Goal: Information Seeking & Learning: Learn about a topic

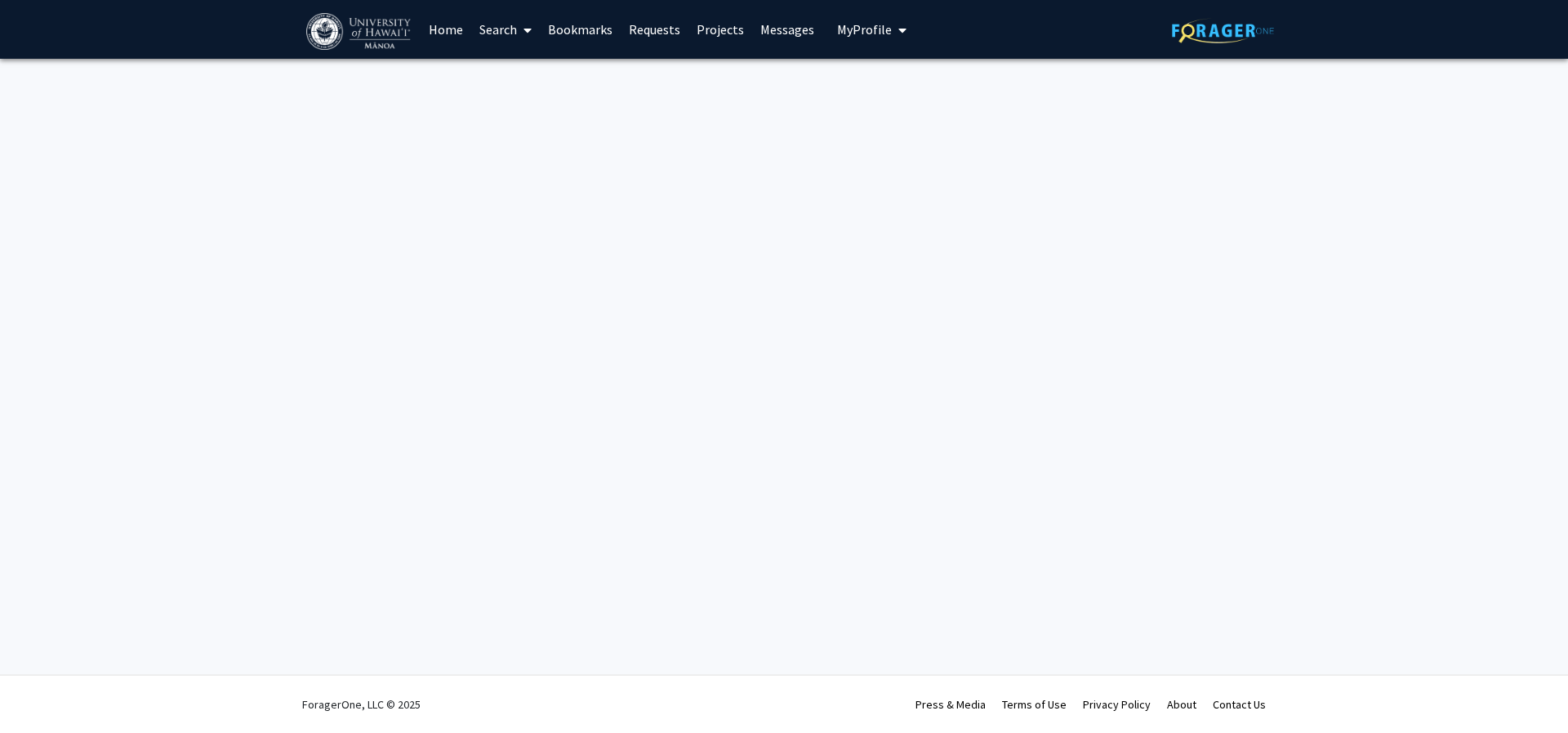
click at [493, 29] on link "Search" at bounding box center [506, 30] width 69 height 57
click at [573, 79] on span "Faculty/Staff" at bounding box center [532, 75] width 120 height 32
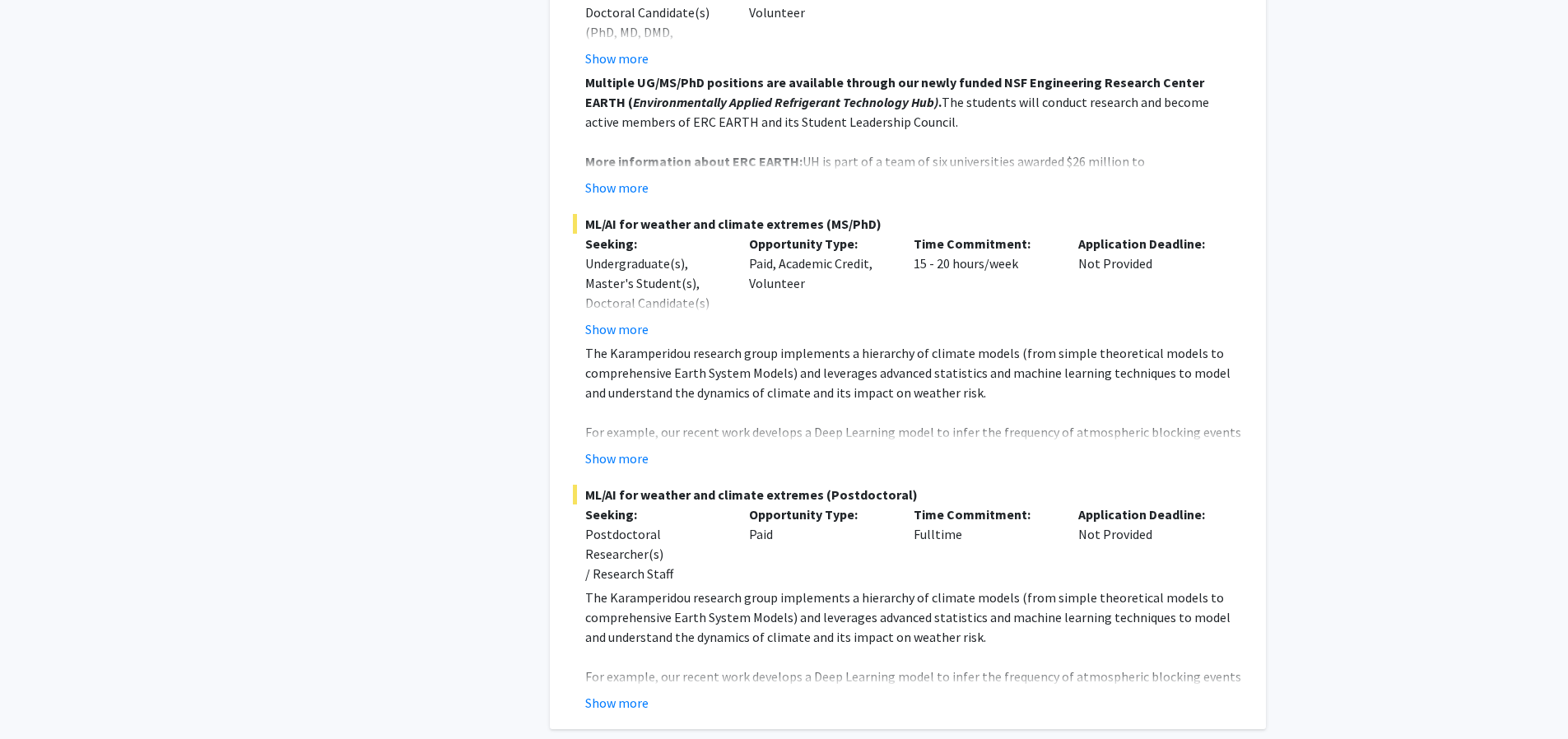
scroll to position [9771, 0]
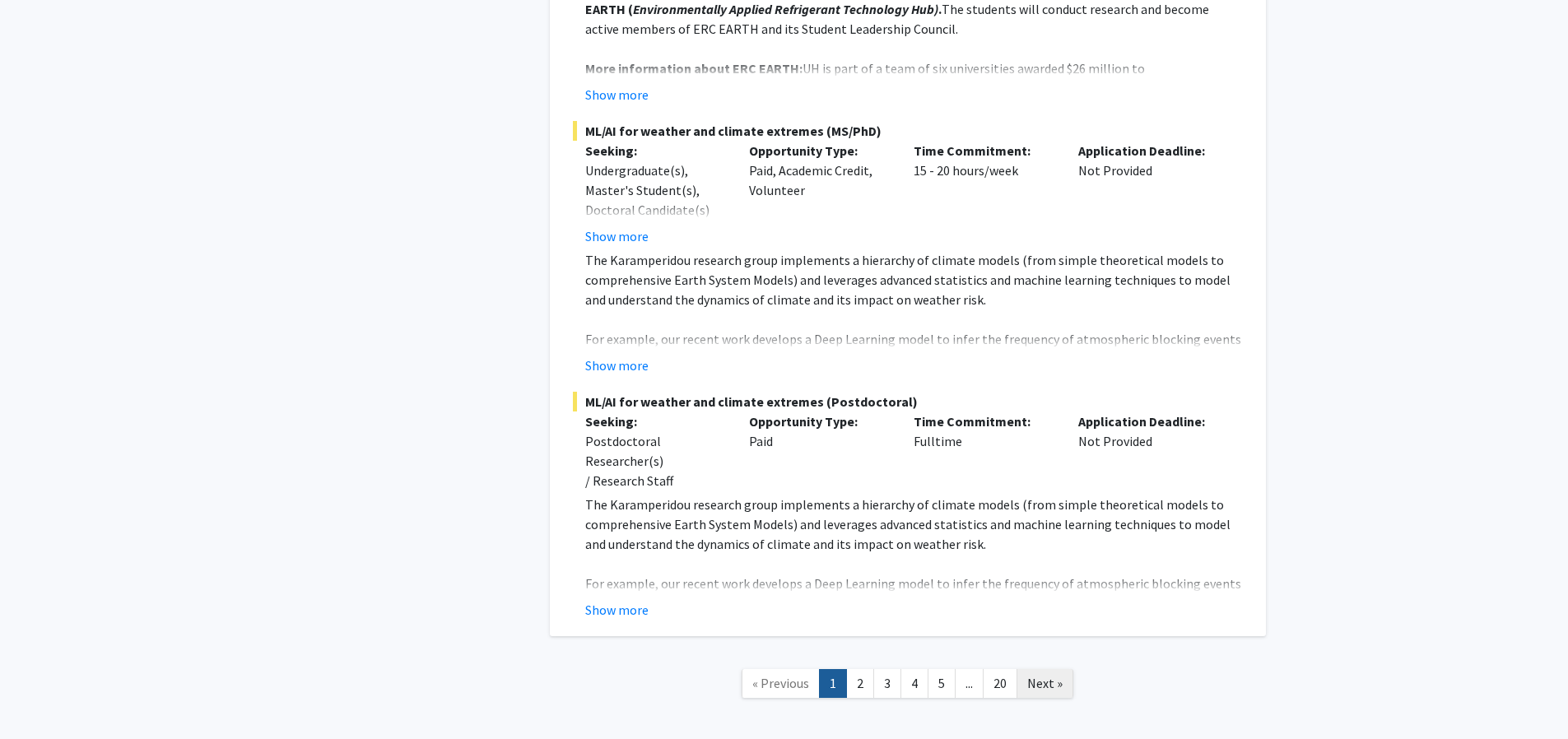
click at [1052, 675] on span "Next »" at bounding box center [1045, 683] width 36 height 16
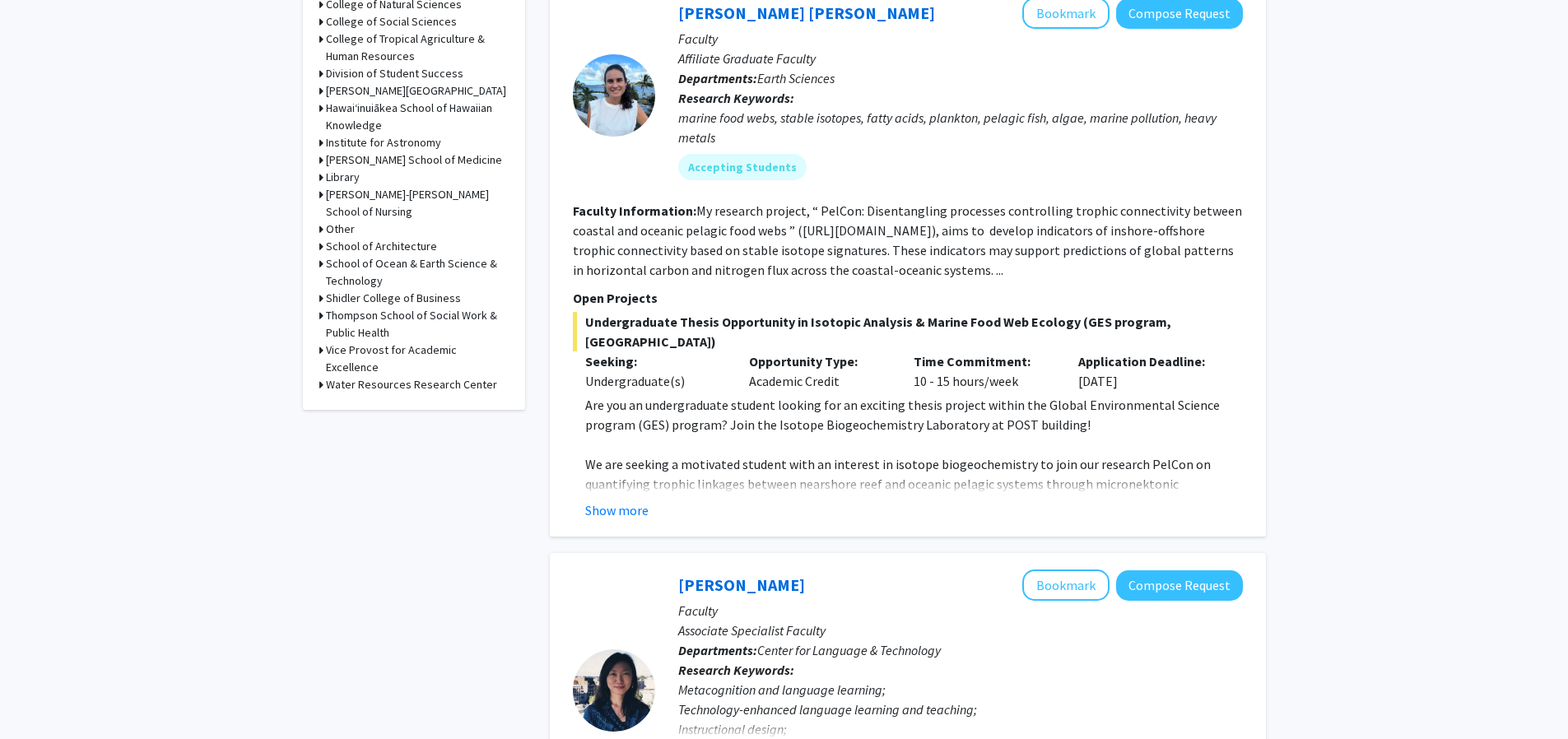
scroll to position [653, 0]
click at [760, 14] on link "[PERSON_NAME] [PERSON_NAME]" at bounding box center [806, 12] width 257 height 20
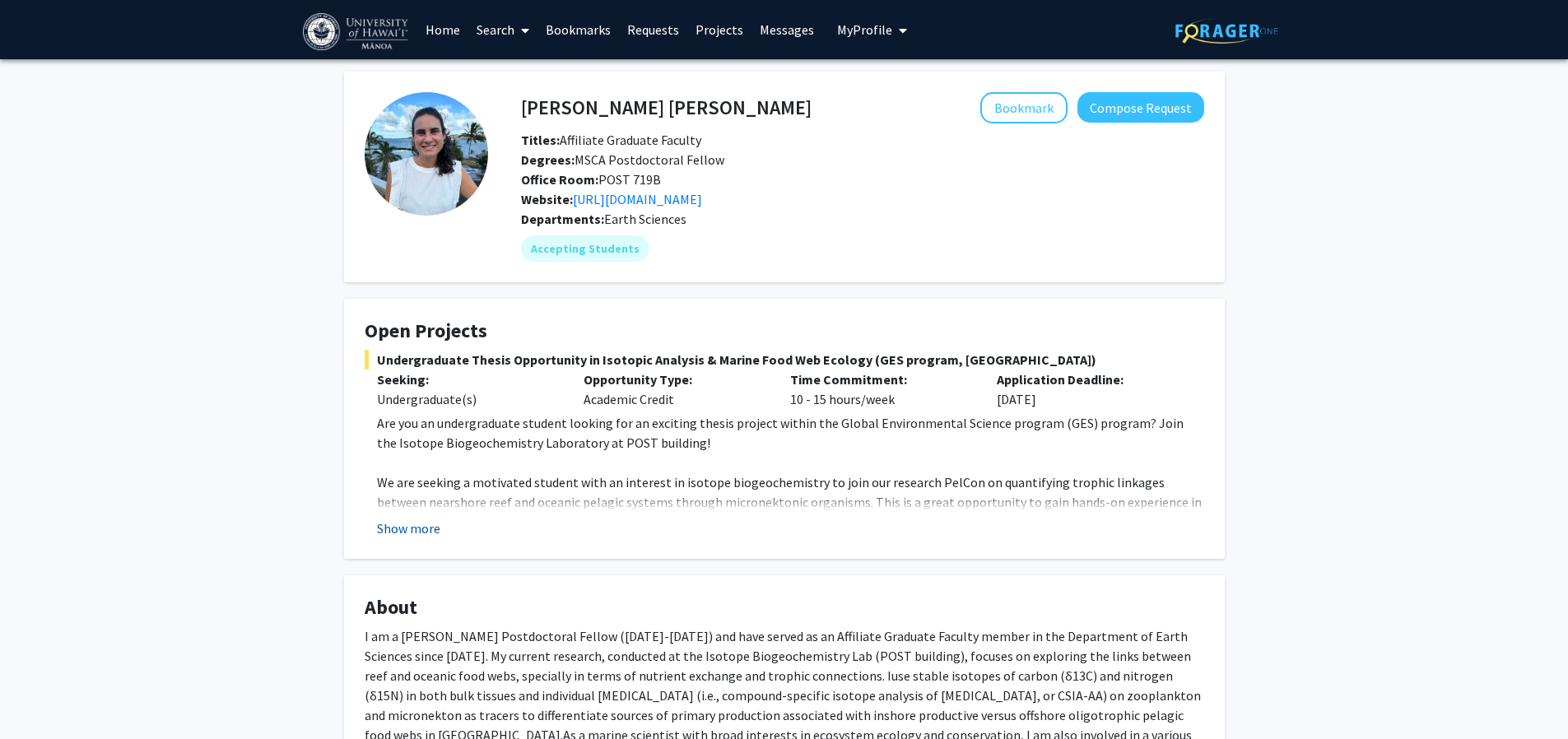
click at [417, 529] on button "Show more" at bounding box center [409, 528] width 63 height 20
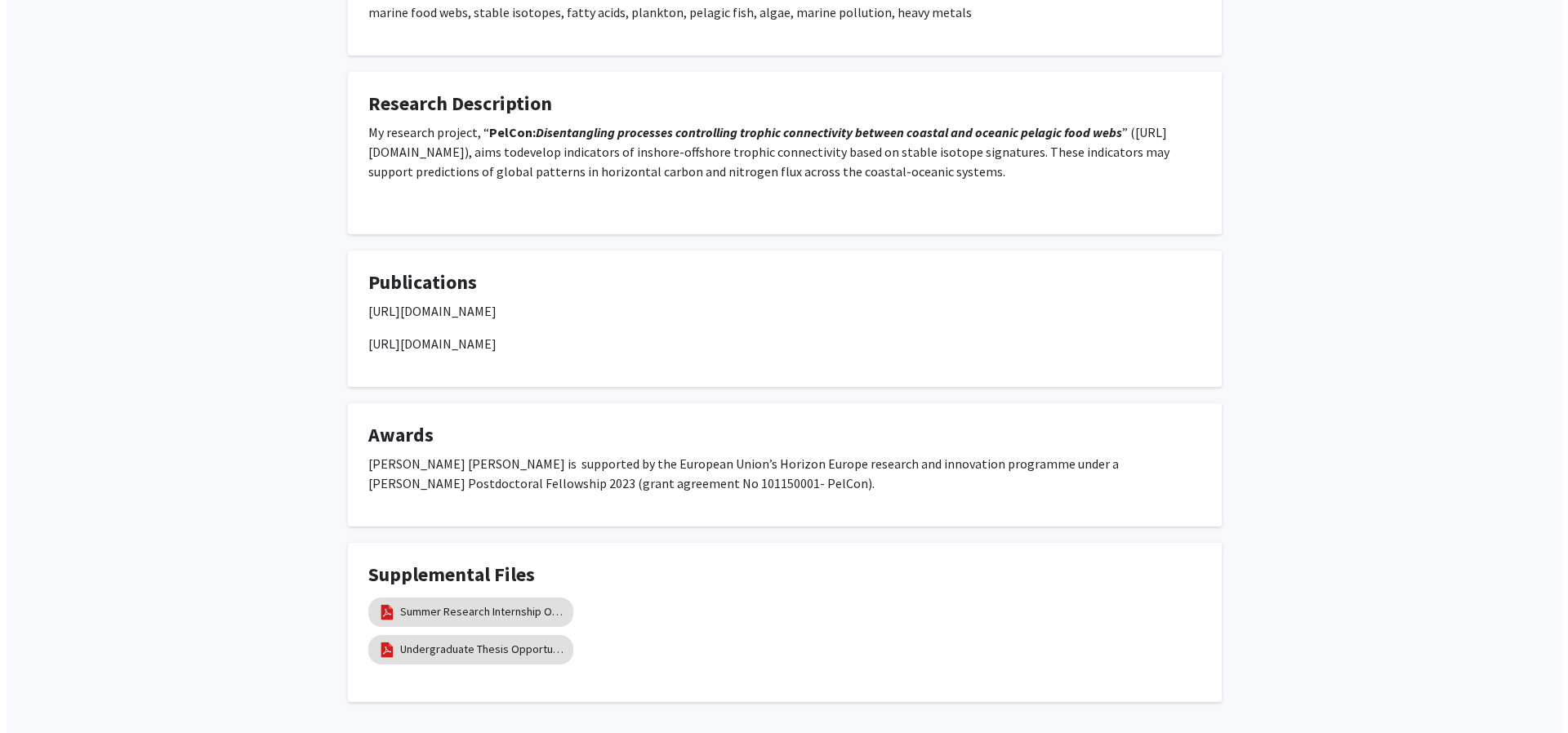
scroll to position [1131, 0]
click at [495, 603] on link "Summer Research Internship Opportunity in Marine food webs (apply by [DATE])" at bounding box center [474, 612] width 163 height 17
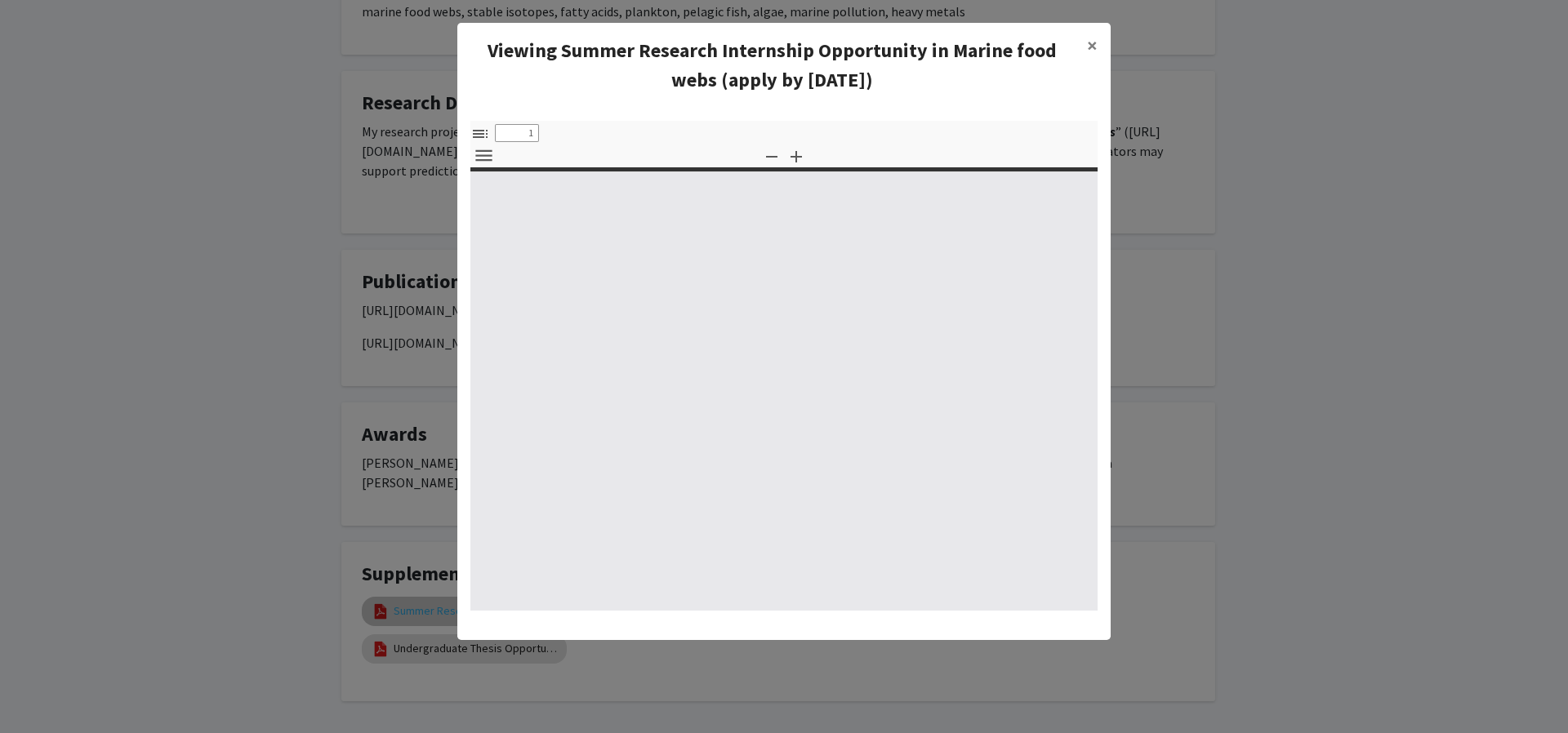
select select "custom"
type input "0"
select select "custom"
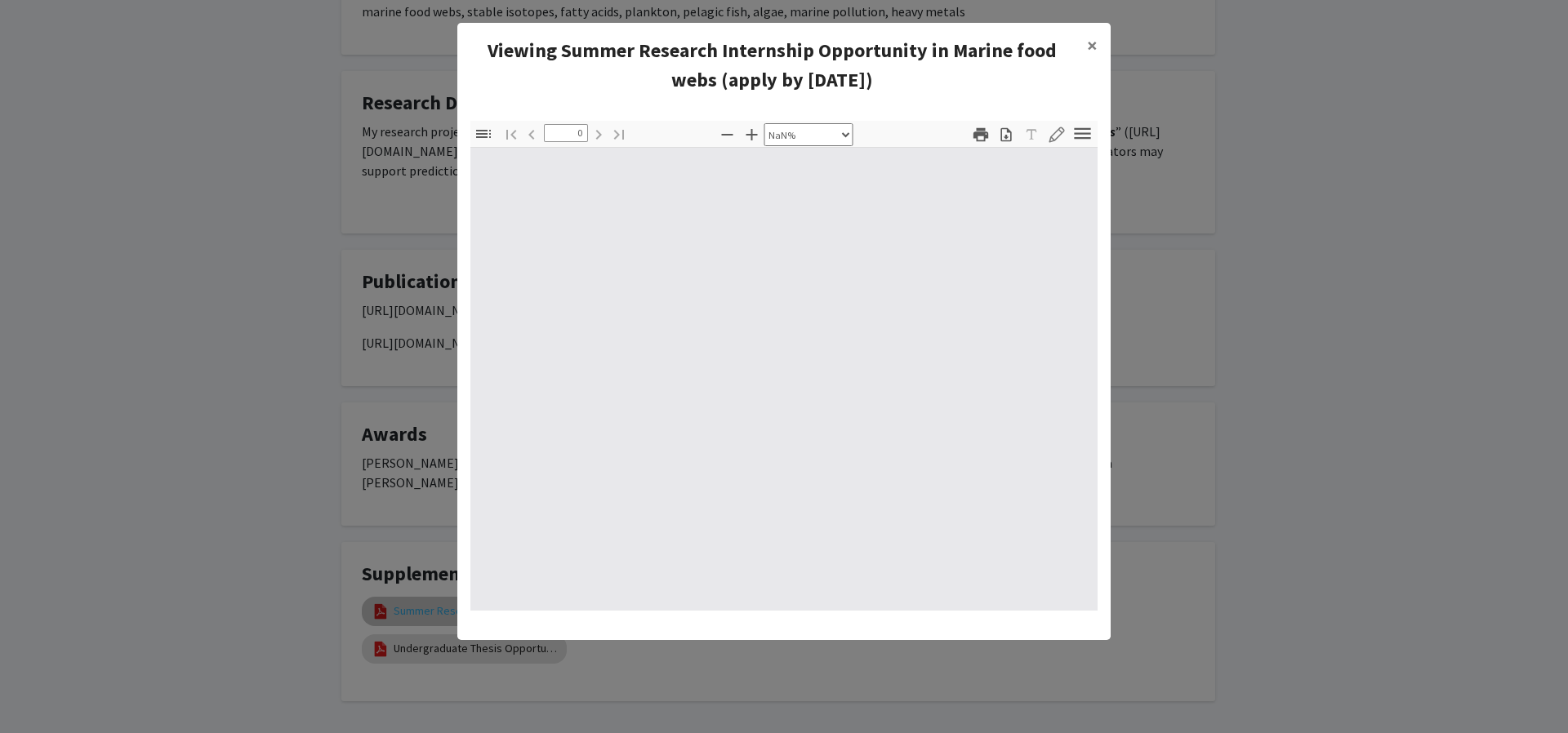
type input "1"
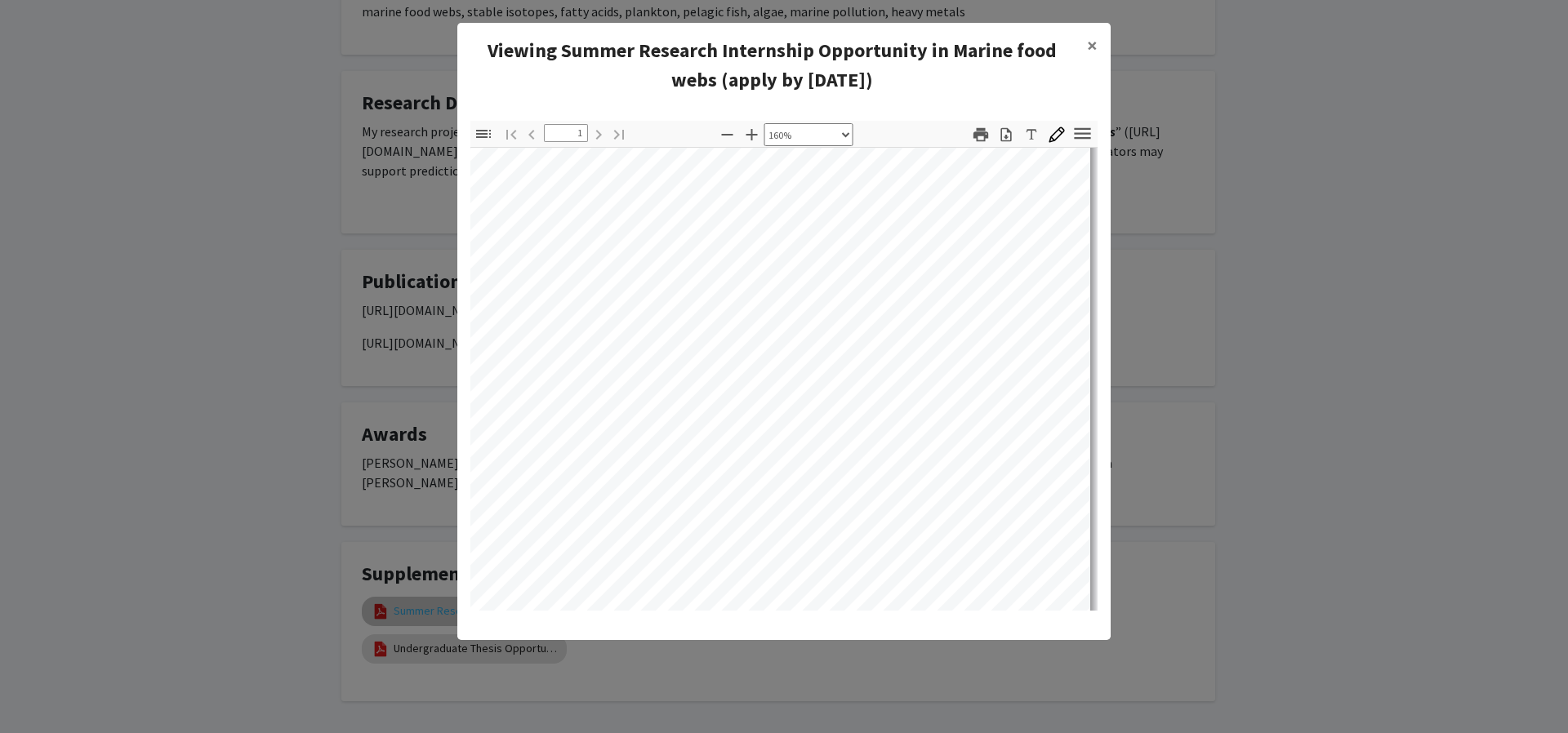
scroll to position [443, 84]
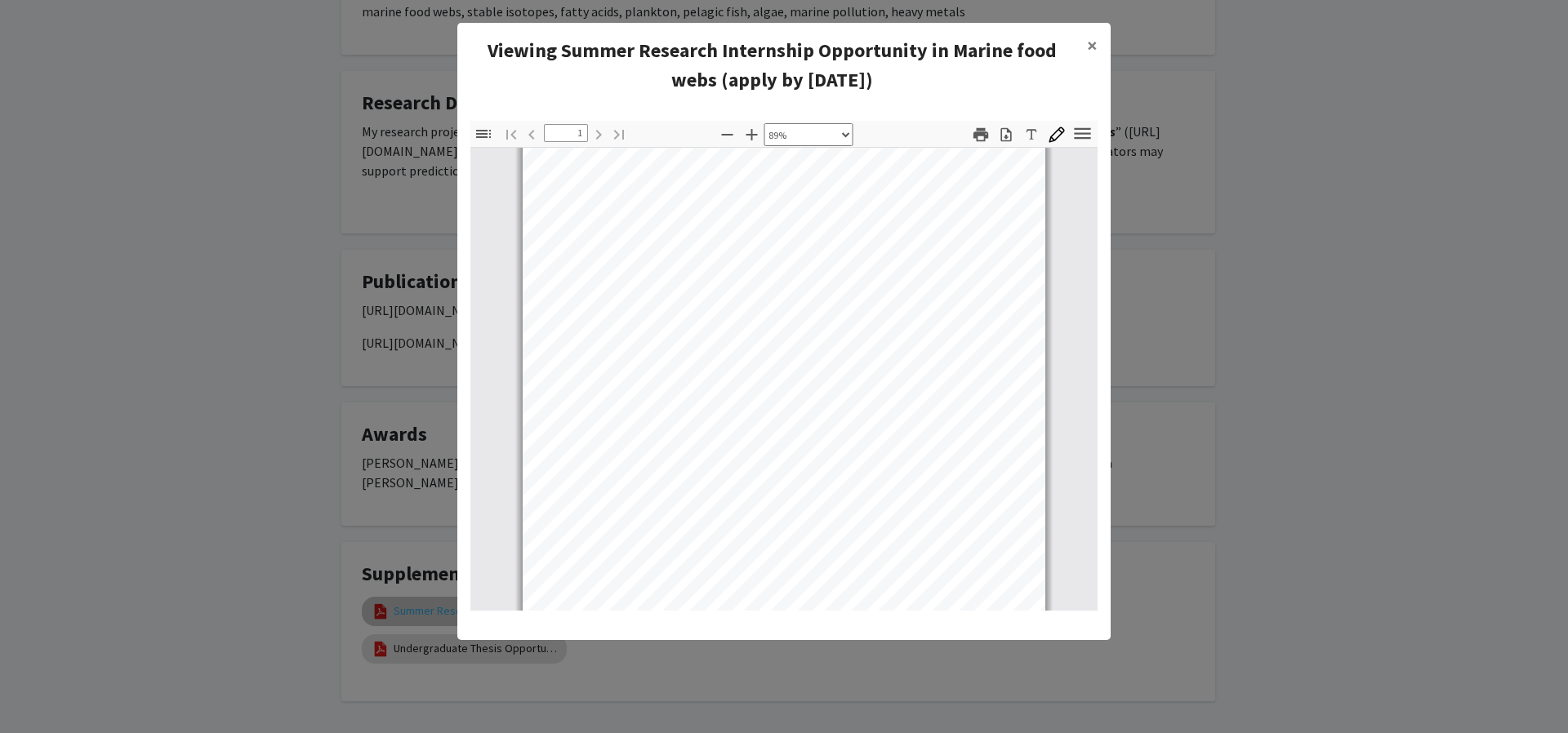
select select "custom"
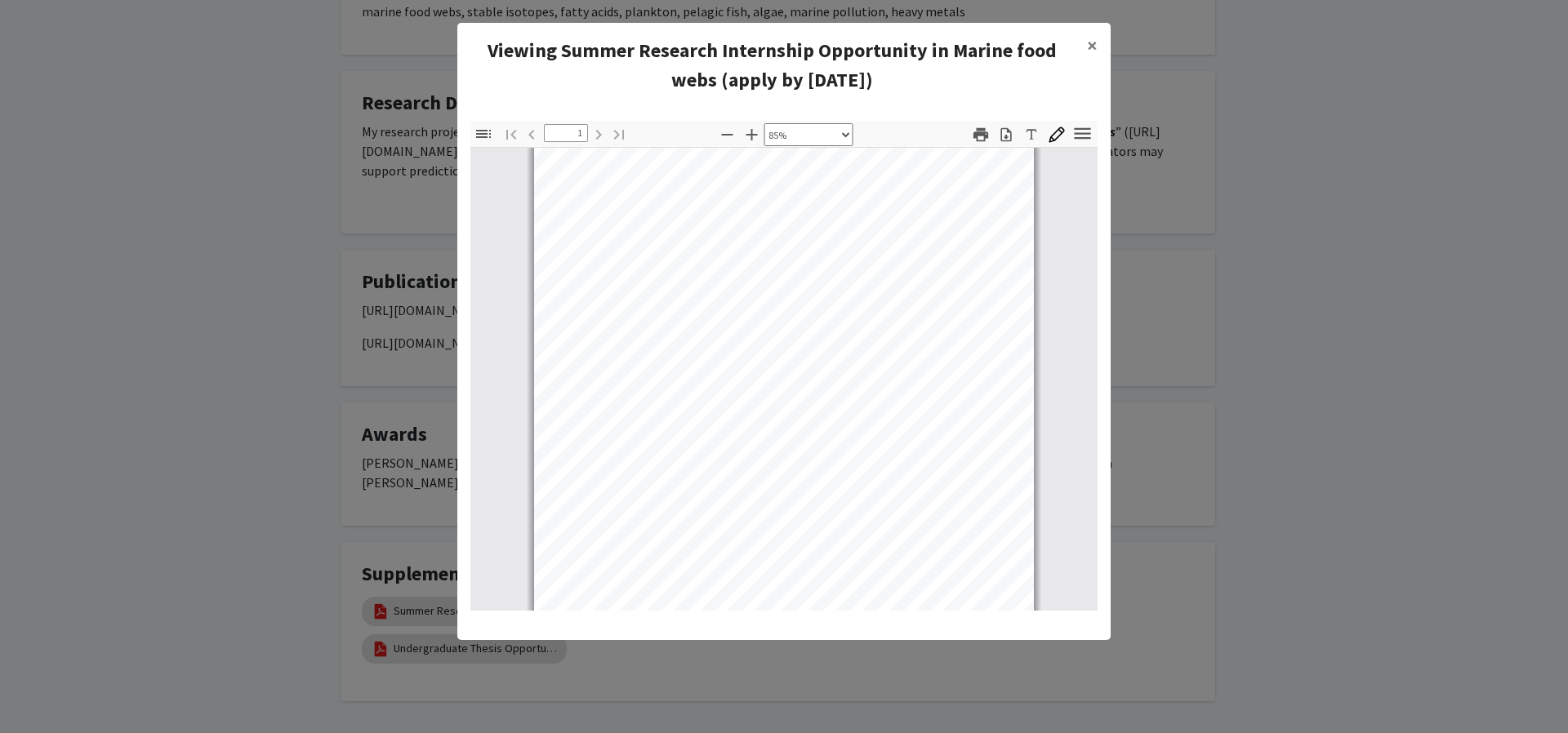
click at [1375, 304] on modal-container "Viewing Summer Research Internship Opportunity in Marine food webs (apply by [D…" at bounding box center [784, 366] width 1568 height 733
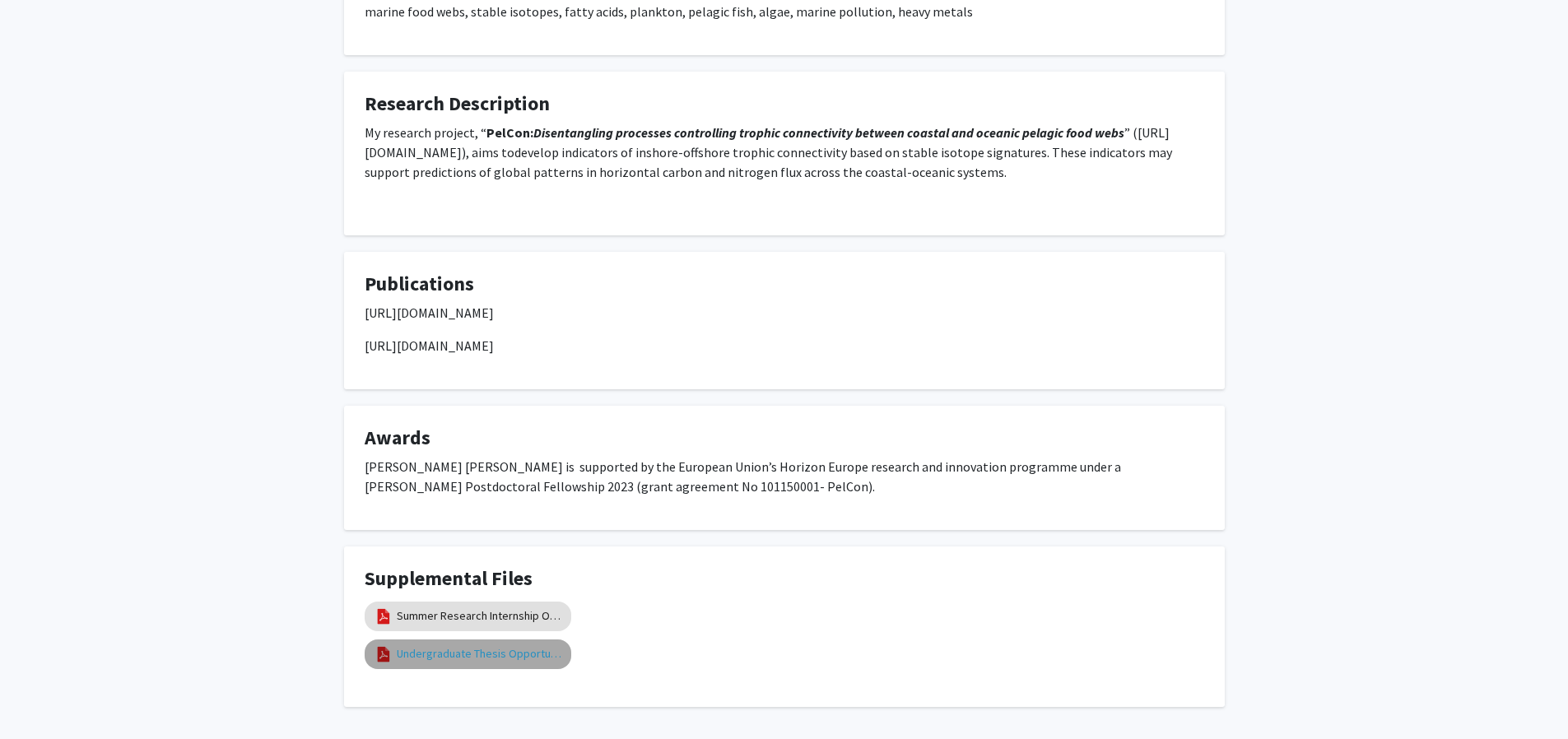
click at [486, 646] on link "Undergraduate Thesis Opportunity in Isotopic Analysis and Marine Food Webs" at bounding box center [478, 654] width 164 height 17
select select "custom"
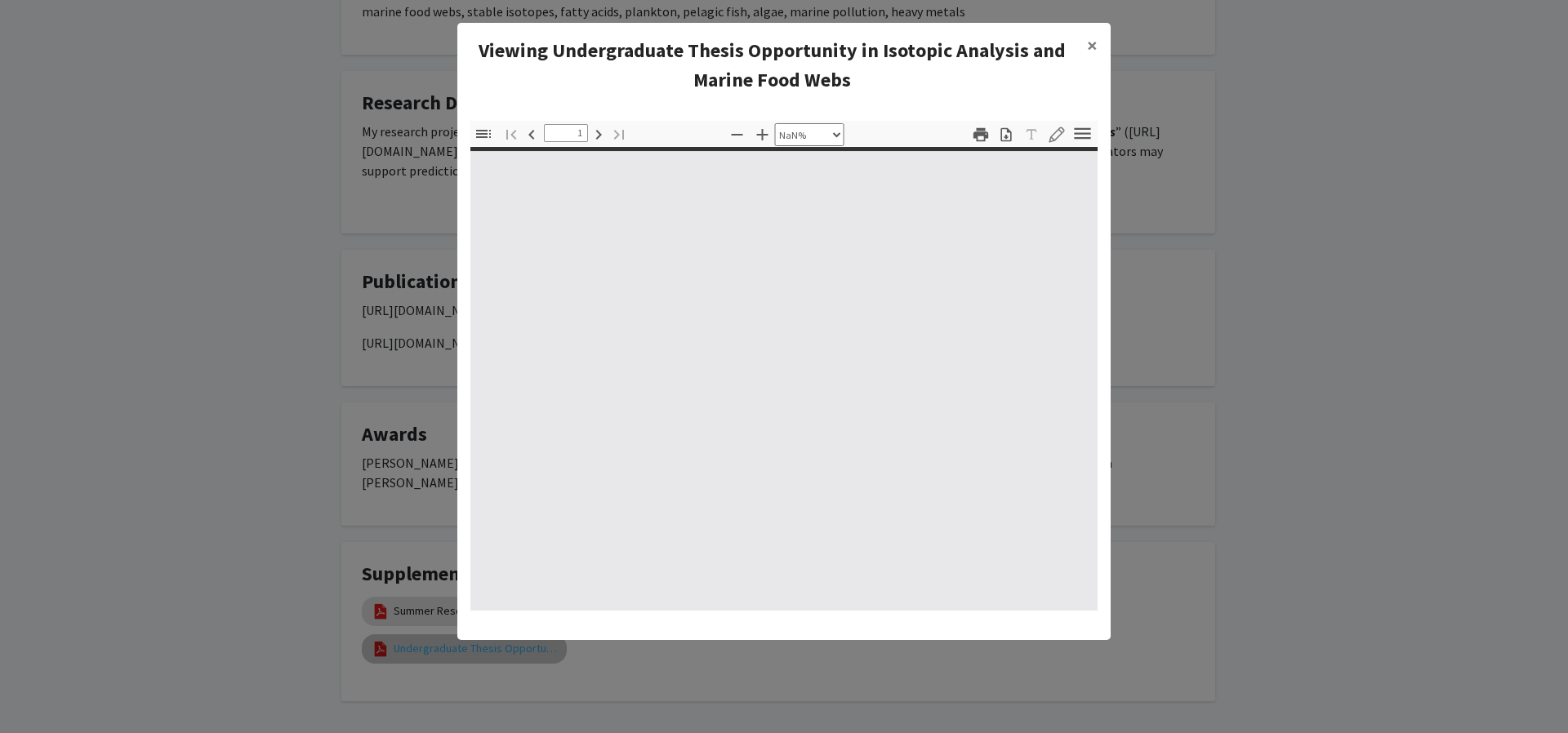
type input "0"
select select "custom"
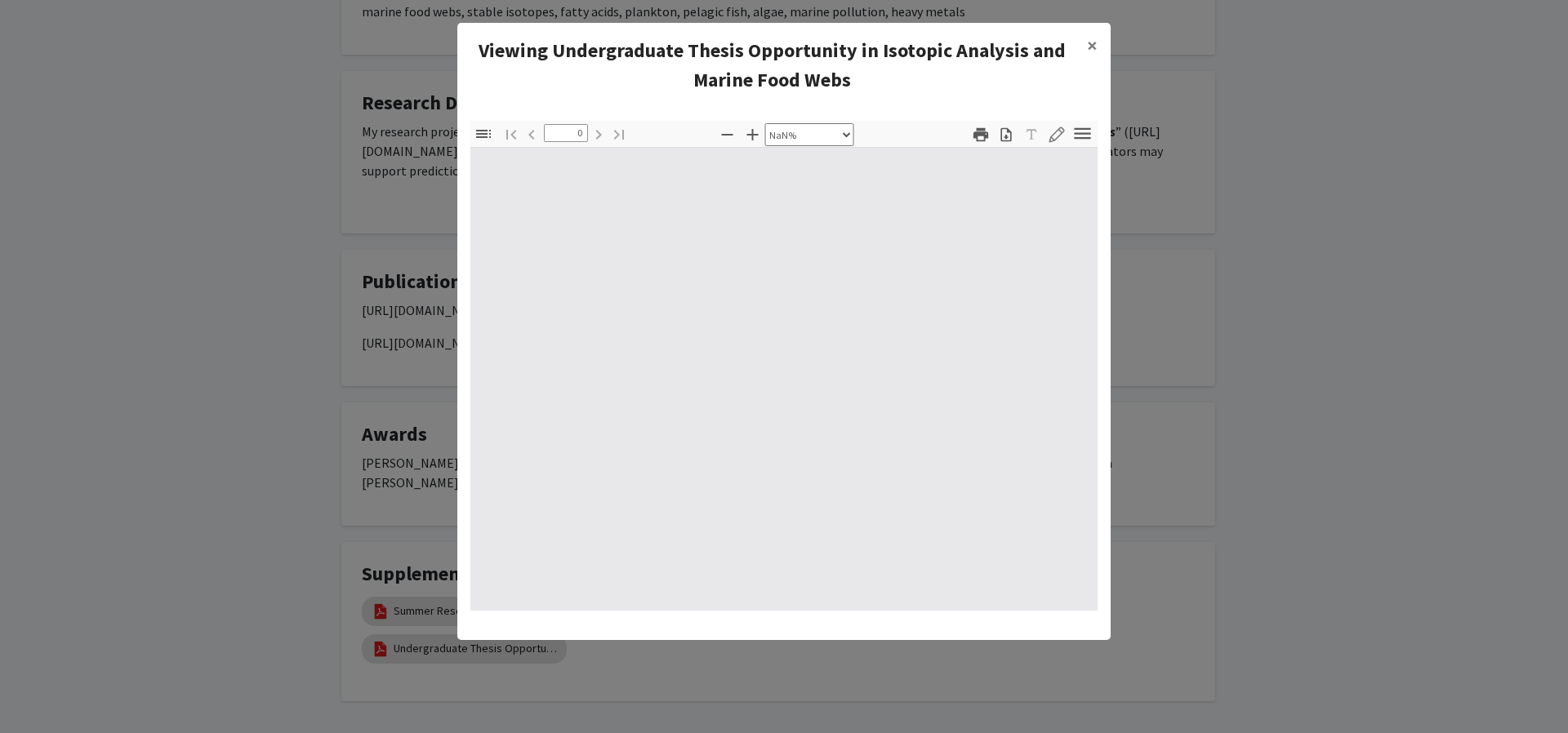
type input "1"
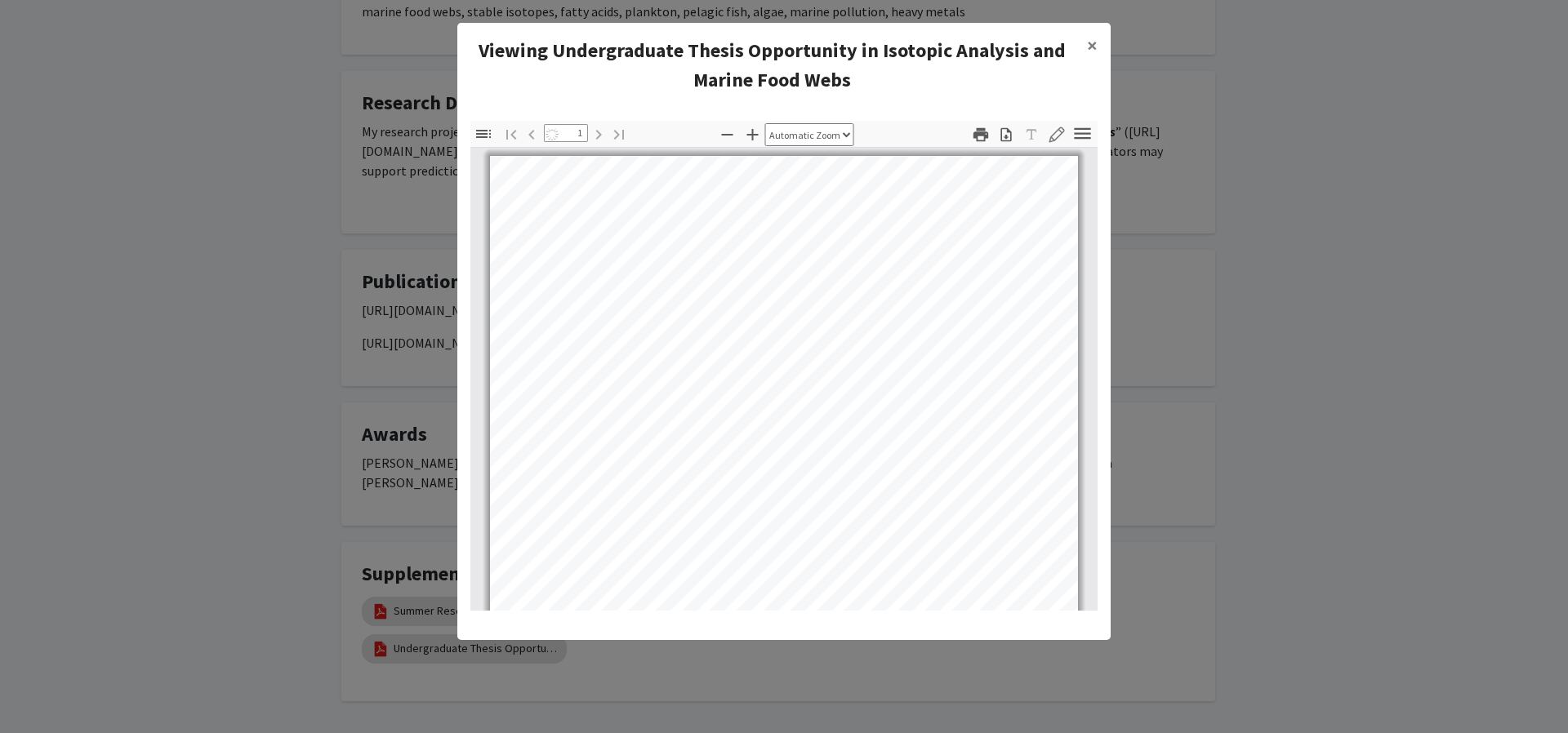
select select "auto"
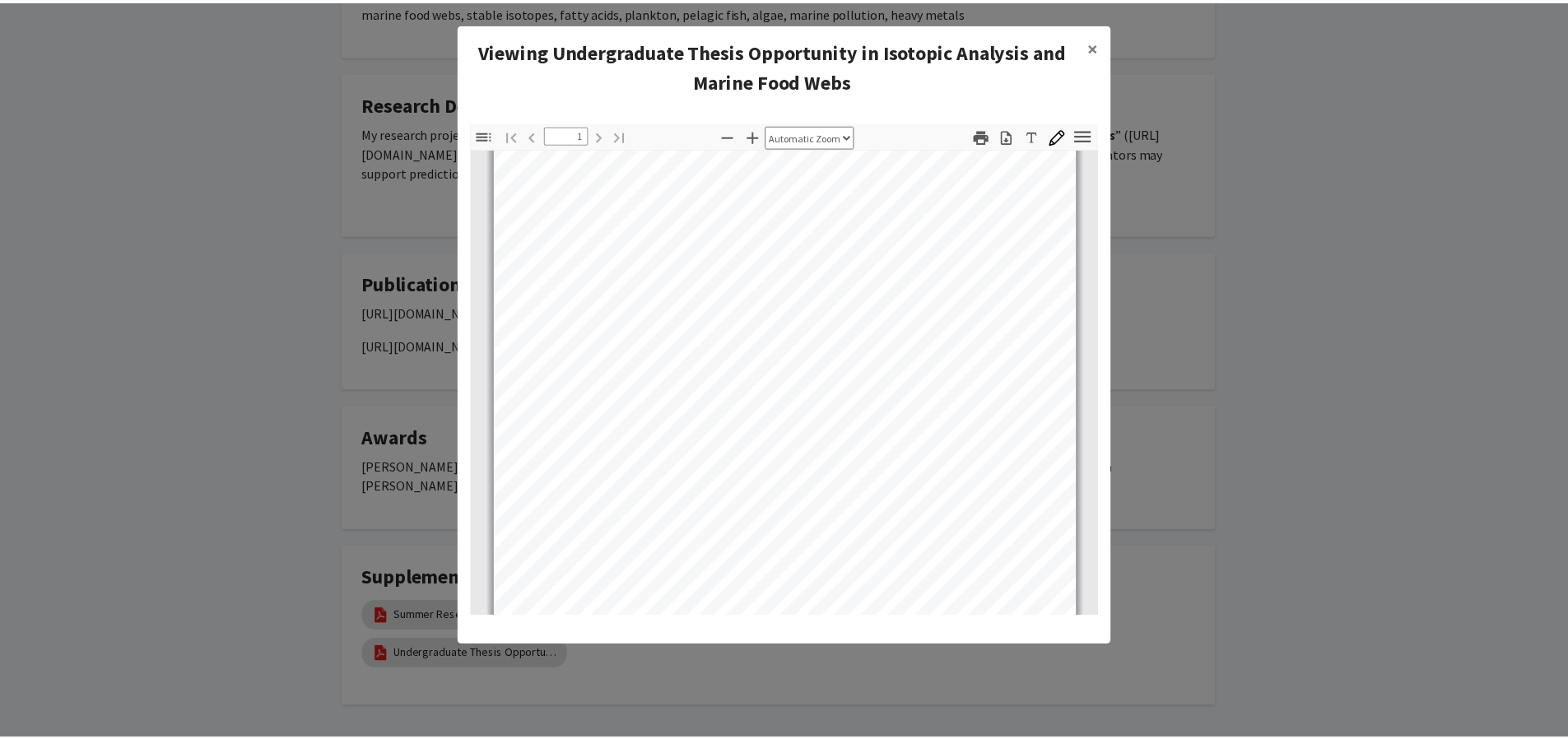
scroll to position [0, 0]
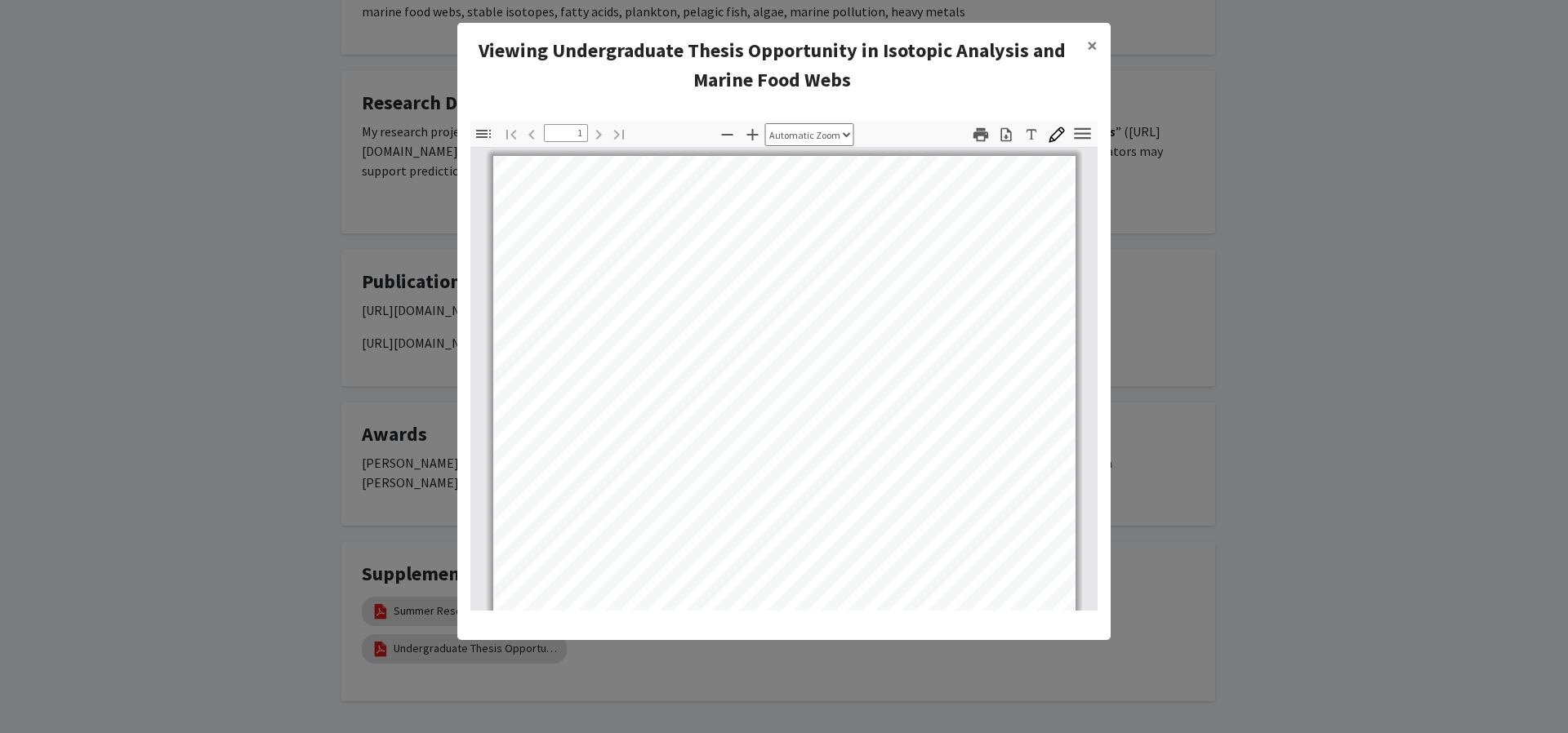
click at [1208, 336] on modal-container "Viewing Undergraduate Thesis Opportunity in Isotopic Analysis and Marine Food W…" at bounding box center [784, 366] width 1568 height 733
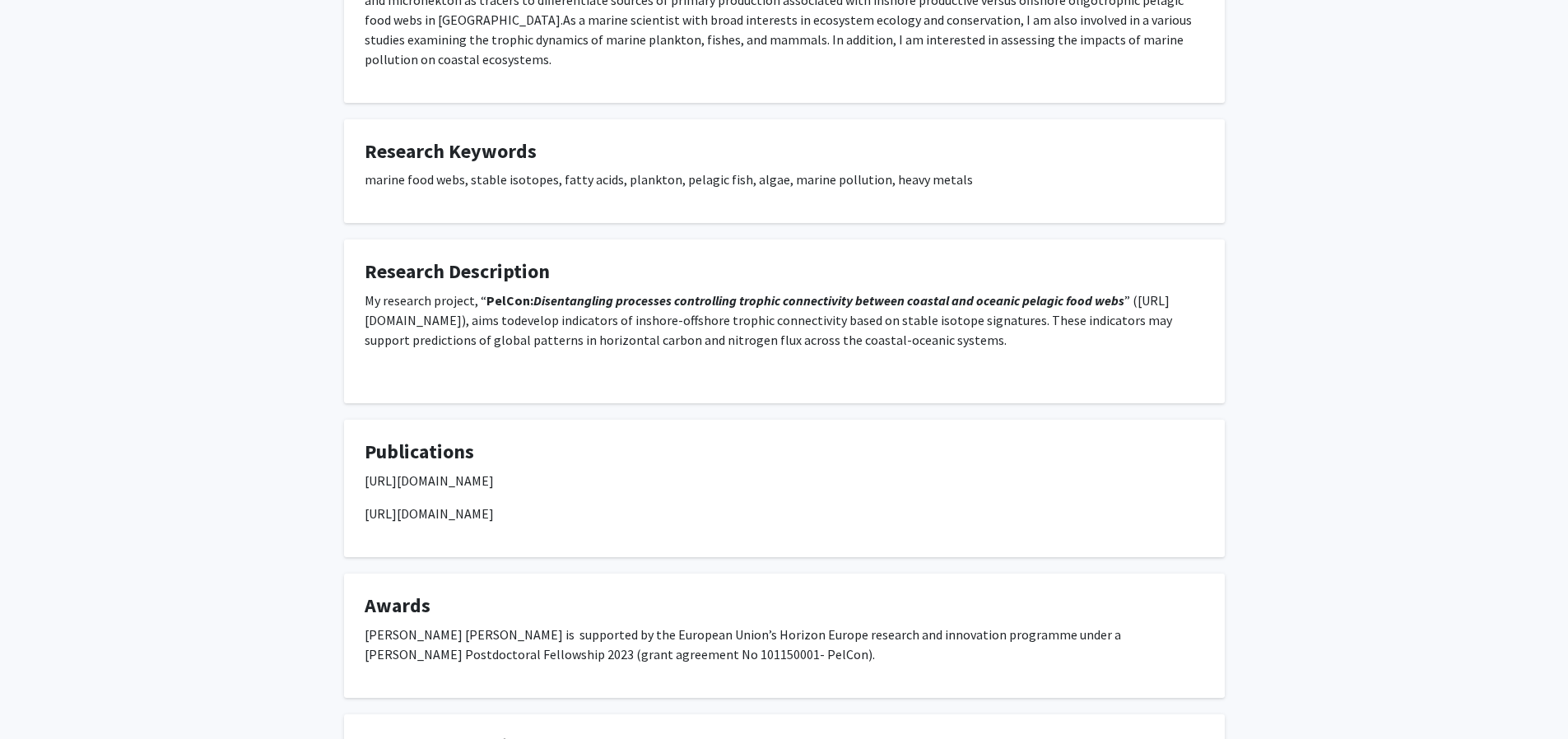
scroll to position [968, 0]
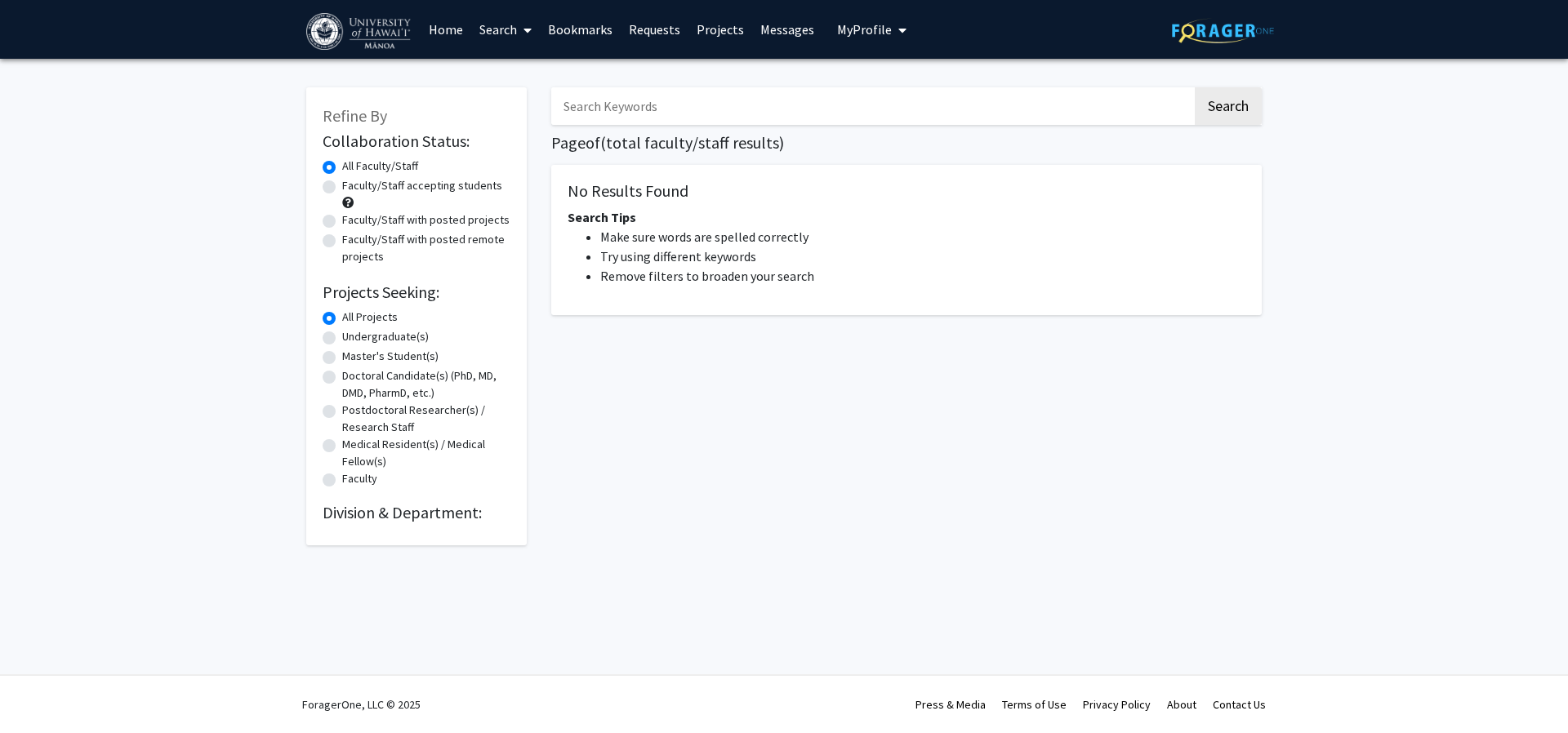
click at [443, 28] on link "Home" at bounding box center [446, 30] width 51 height 57
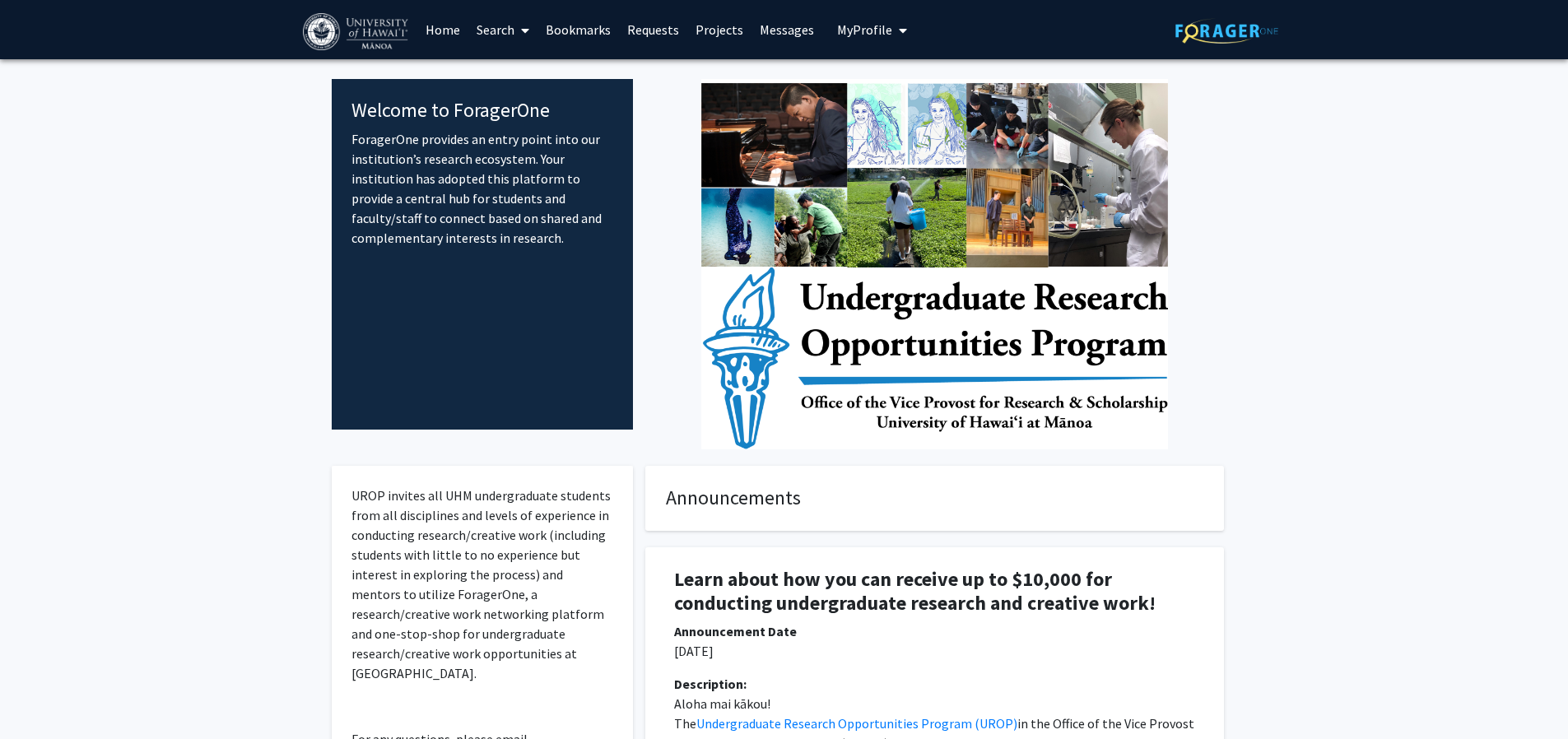
click at [515, 31] on span at bounding box center [521, 31] width 14 height 58
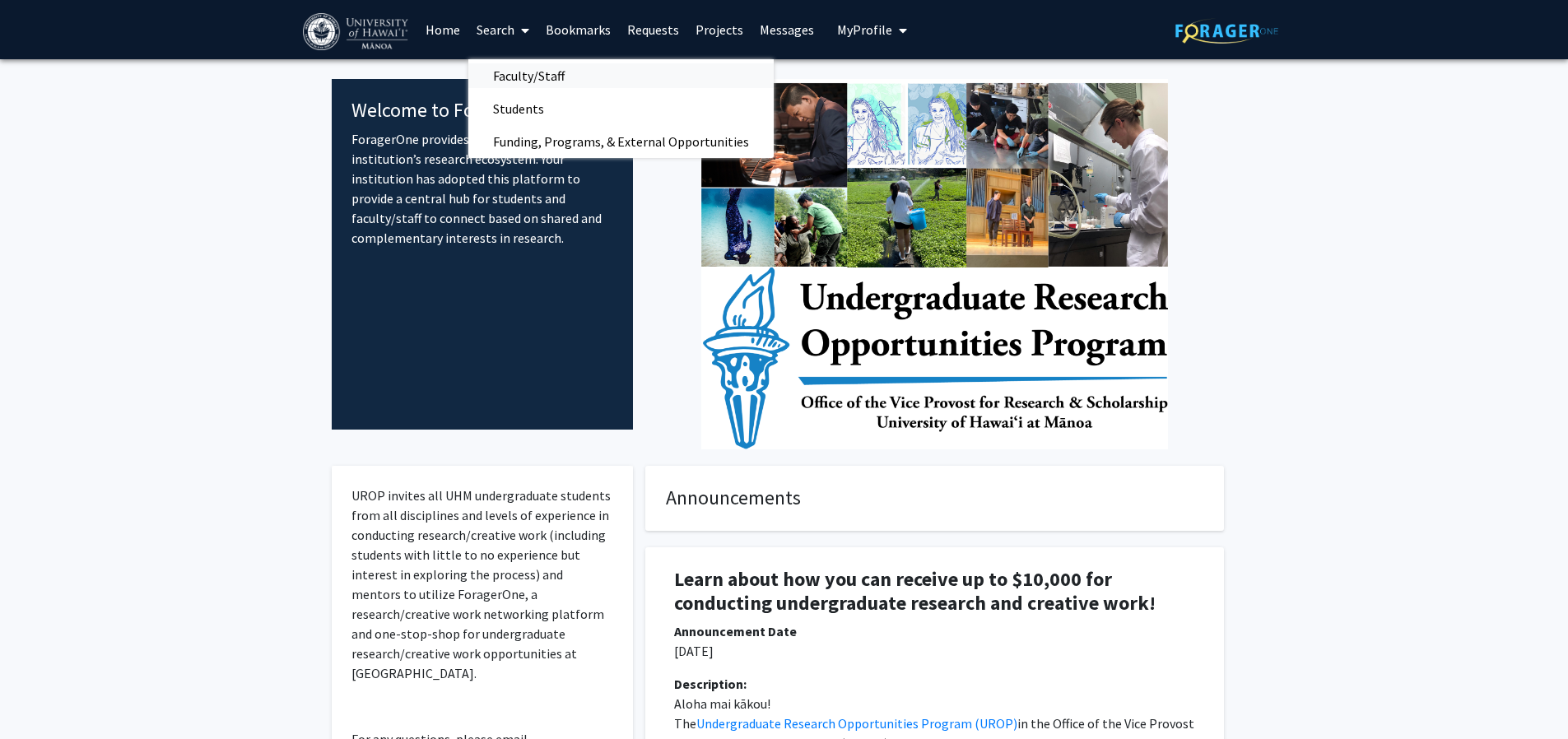
click at [559, 74] on span "Faculty/Staff" at bounding box center [529, 76] width 121 height 33
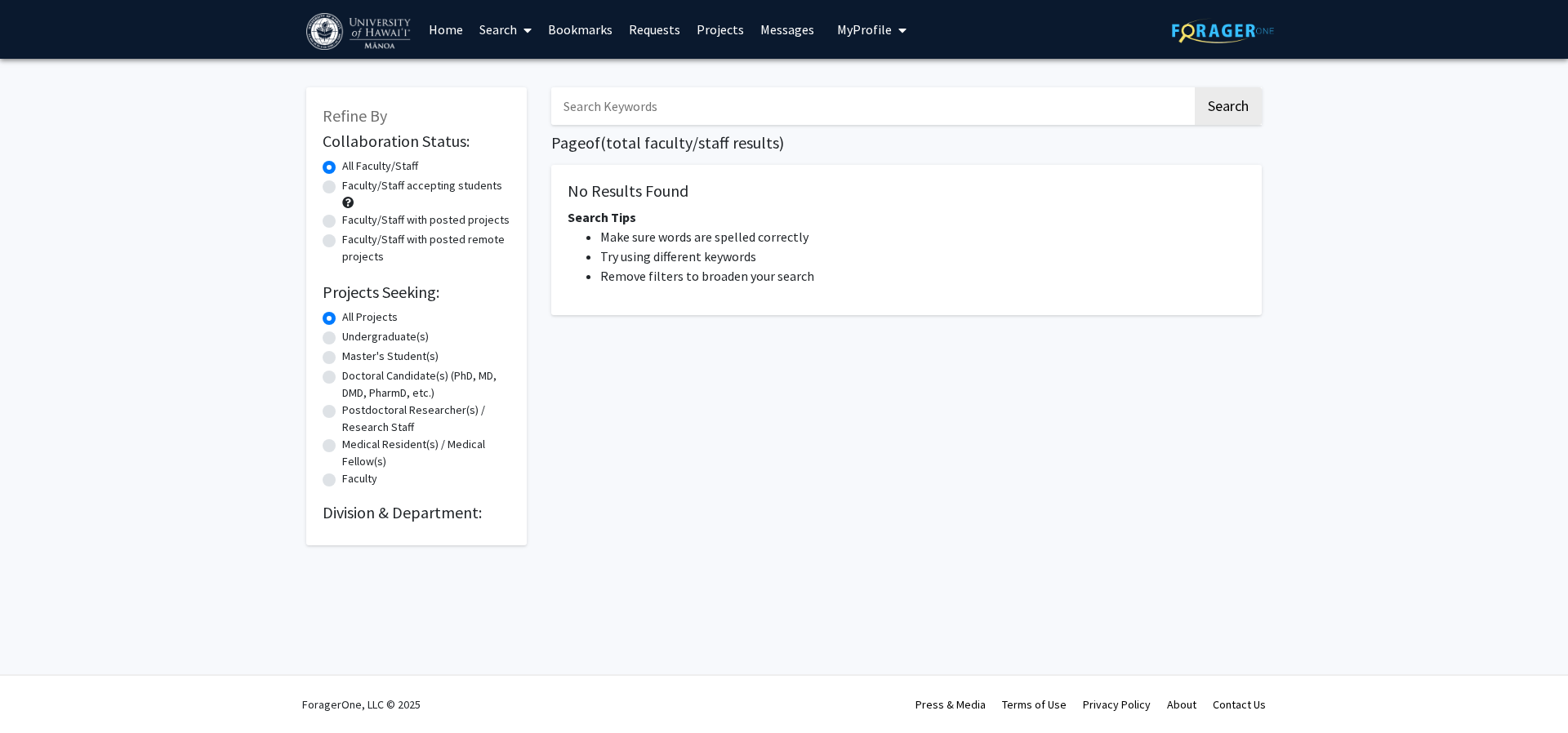
click at [501, 29] on link "Search" at bounding box center [506, 30] width 69 height 57
click at [540, 65] on span "Faculty/Staff" at bounding box center [532, 75] width 120 height 32
click at [398, 332] on label "Undergraduate(s)" at bounding box center [386, 337] width 87 height 17
click at [353, 332] on input "Undergraduate(s)" at bounding box center [347, 333] width 10 height 10
radio input "true"
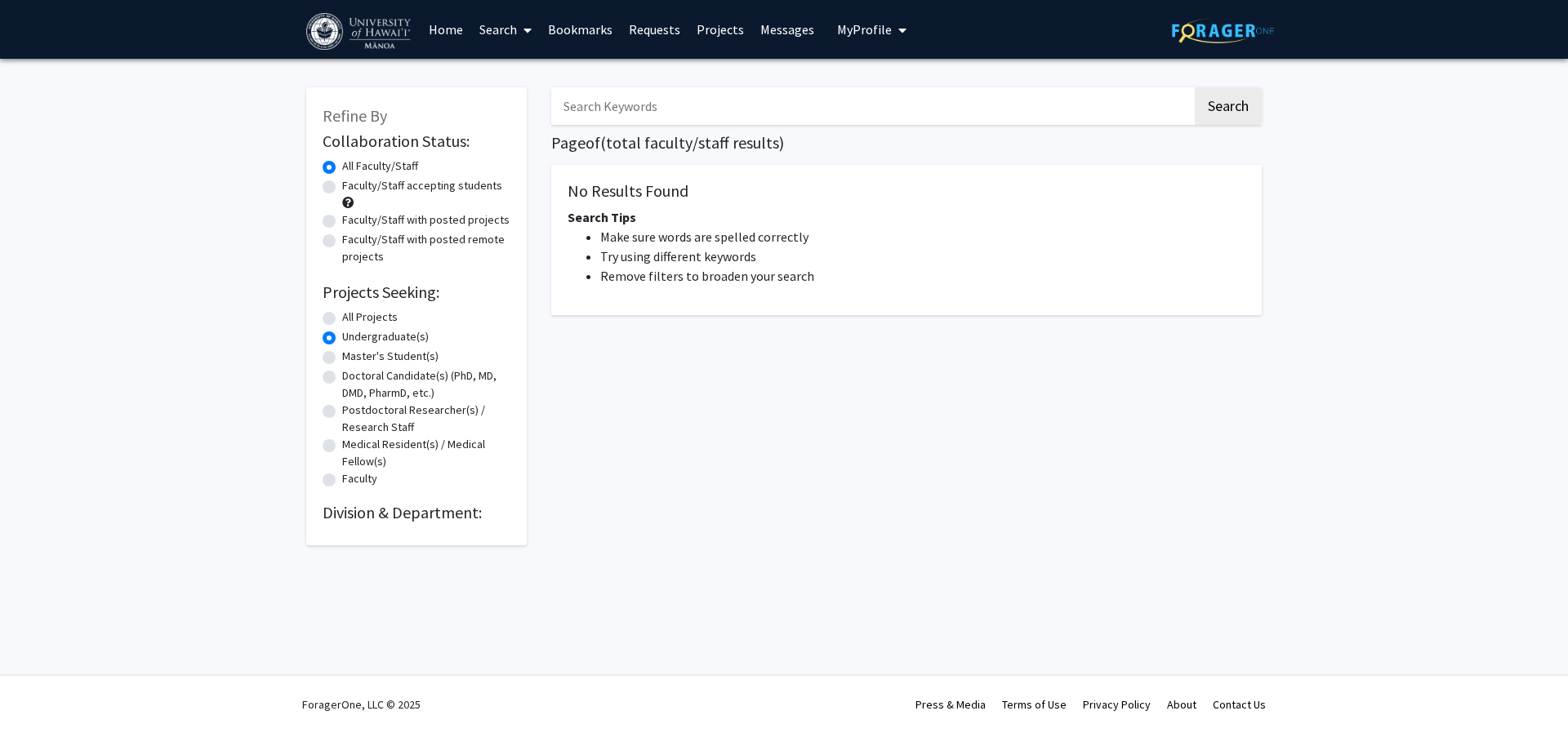
click at [385, 322] on label "All Projects" at bounding box center [370, 317] width 55 height 17
click at [353, 320] on input "All Projects" at bounding box center [347, 313] width 10 height 10
radio input "true"
click at [1229, 102] on button "Search" at bounding box center [1228, 106] width 67 height 37
